Goal: Task Accomplishment & Management: Manage account settings

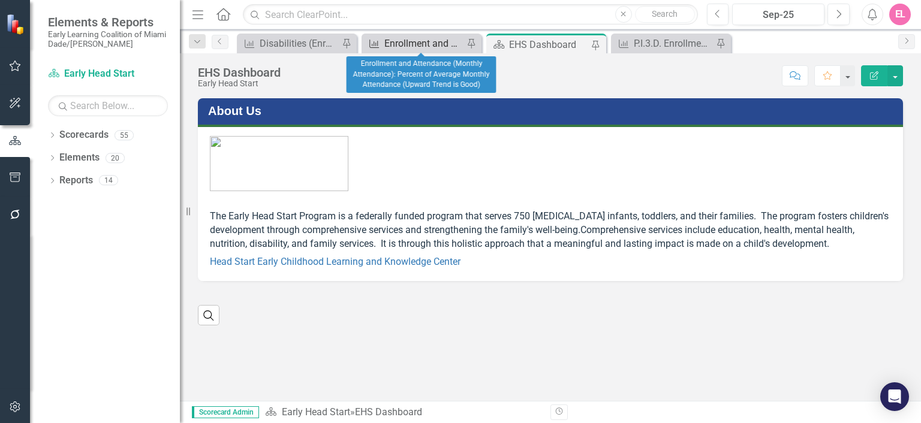
click at [417, 40] on div "Enrollment and Attendance (Monthly Attendance): Percent of Average Monthly Atte…" at bounding box center [423, 43] width 79 height 15
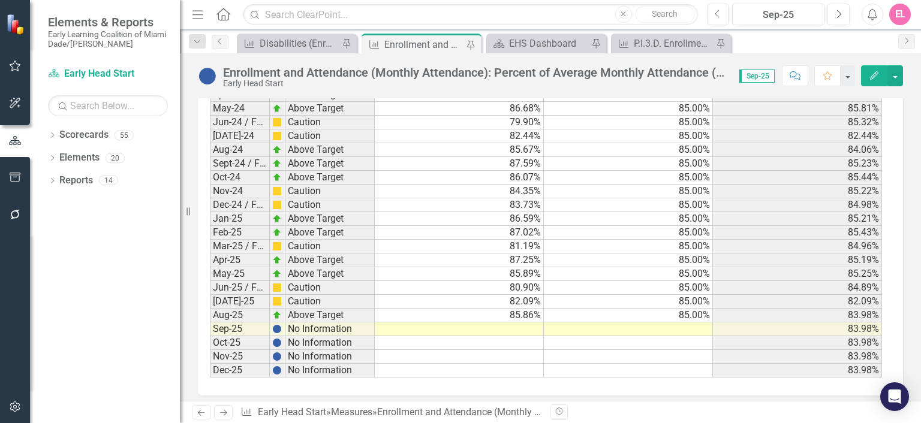
scroll to position [1936, 0]
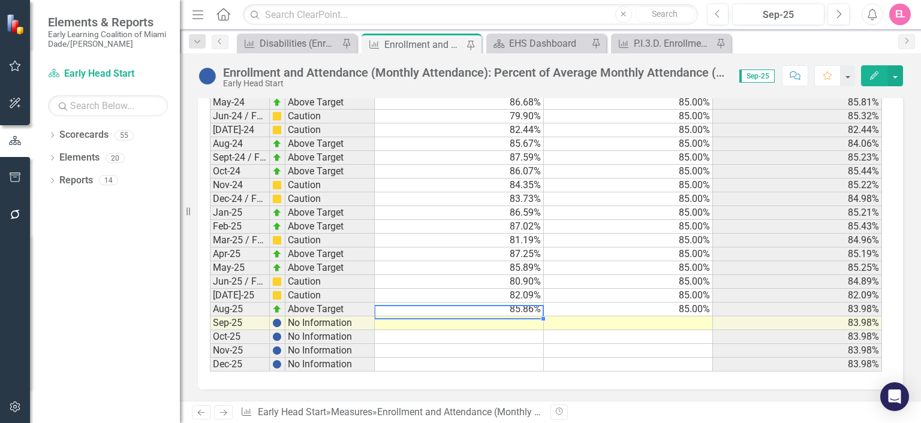
click at [523, 317] on td at bounding box center [459, 324] width 169 height 14
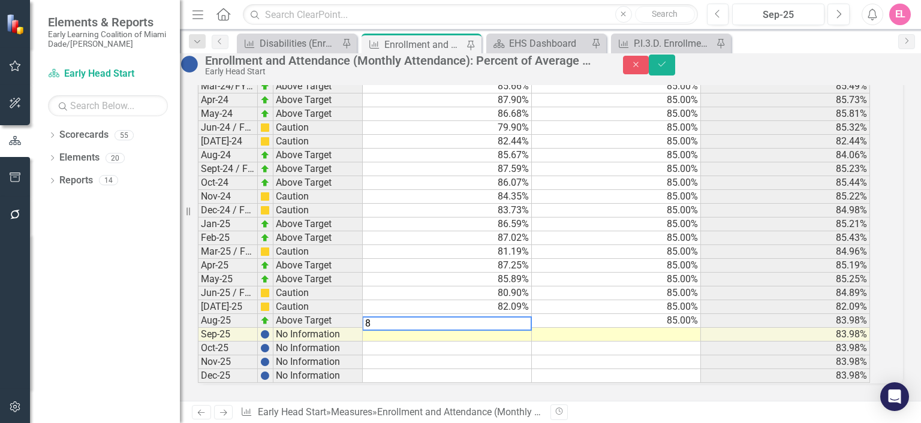
scroll to position [1937, 0]
type textarea "86.66"
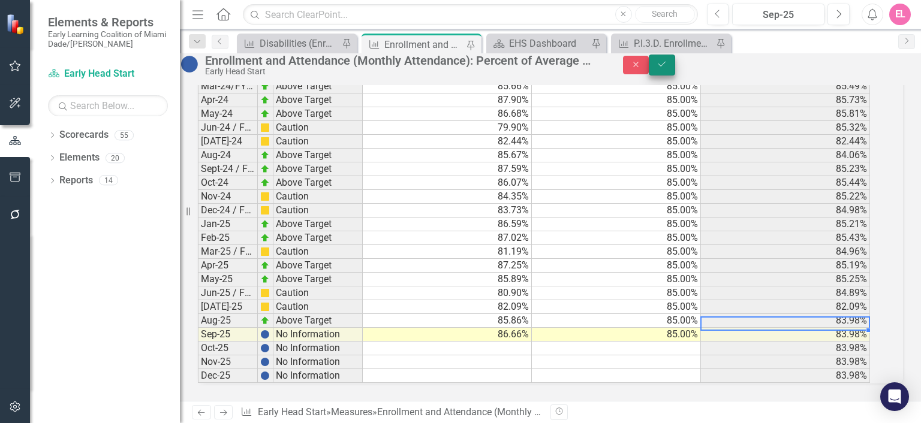
type textarea "85"
click at [667, 68] on icon "Save" at bounding box center [662, 64] width 11 height 8
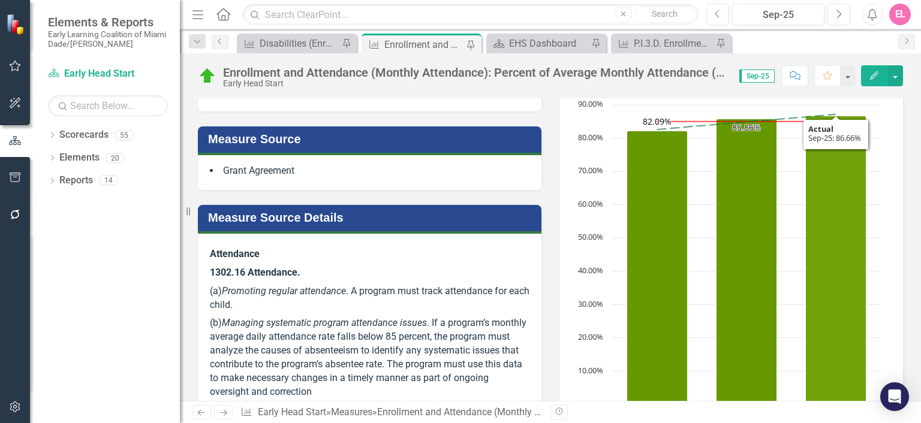
scroll to position [240, 0]
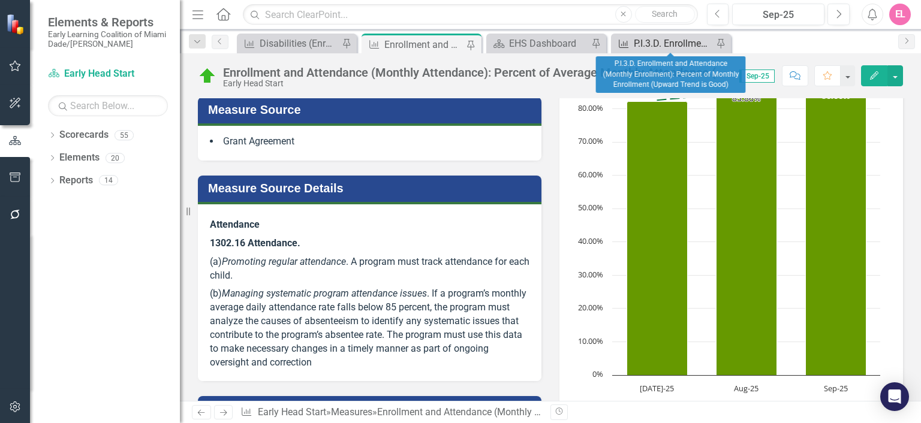
click at [643, 39] on div "P.I.3.D. Enrollment and Attendance (Monthly Enrollment): Percent of Monthly Enr…" at bounding box center [673, 43] width 79 height 15
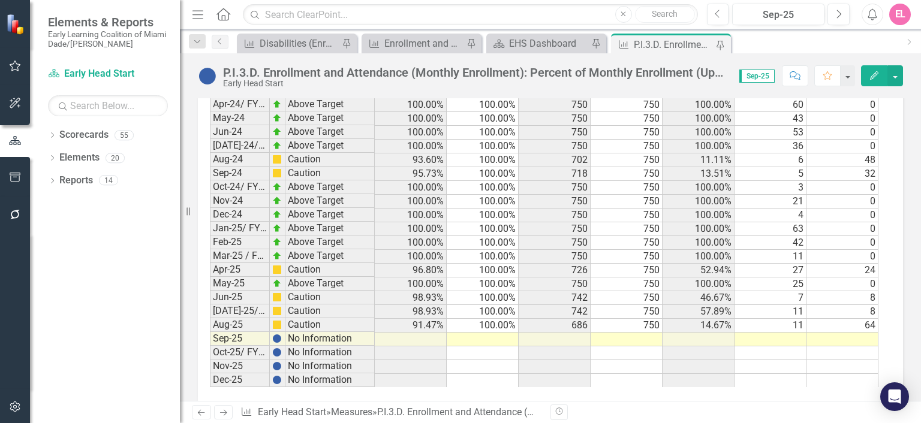
scroll to position [2054, 0]
click at [578, 331] on td at bounding box center [555, 338] width 72 height 14
click at [576, 331] on td at bounding box center [555, 338] width 72 height 14
click at [630, 331] on td at bounding box center [627, 338] width 72 height 14
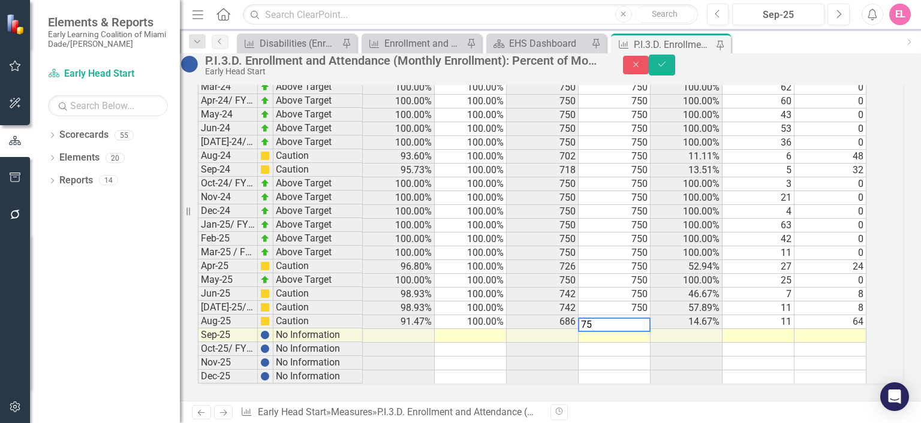
type textarea "750"
